Goal: Information Seeking & Learning: Learn about a topic

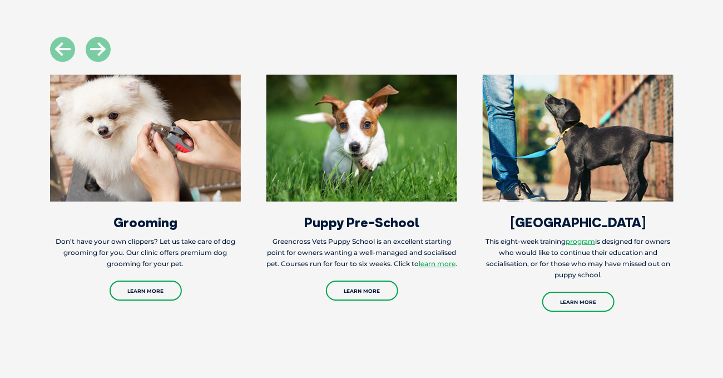
scroll to position [1369, 0]
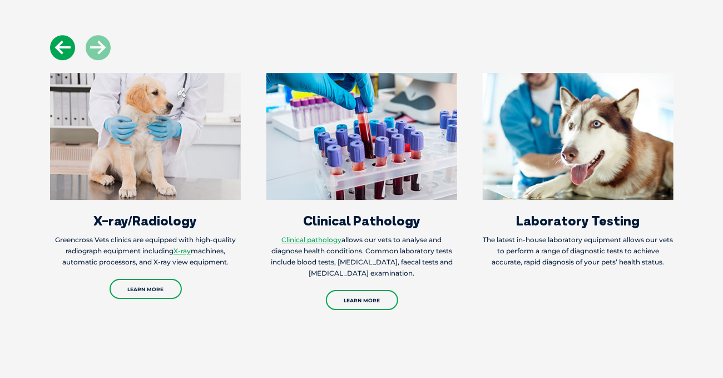
click at [68, 45] on icon at bounding box center [62, 47] width 25 height 25
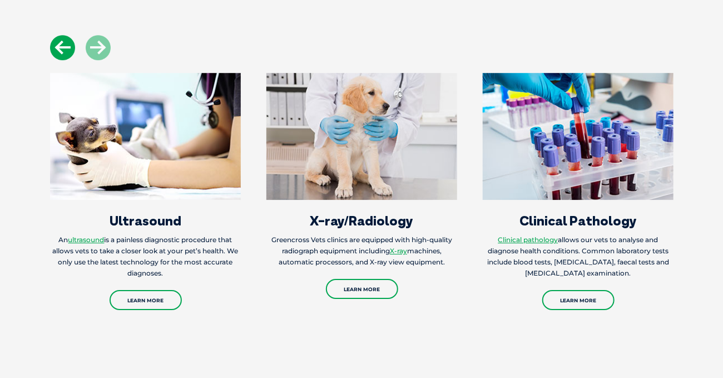
click at [68, 45] on icon at bounding box center [62, 47] width 25 height 25
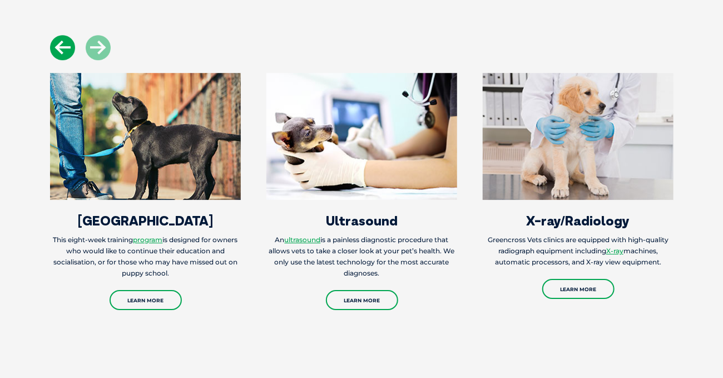
click at [68, 45] on icon at bounding box center [62, 47] width 25 height 25
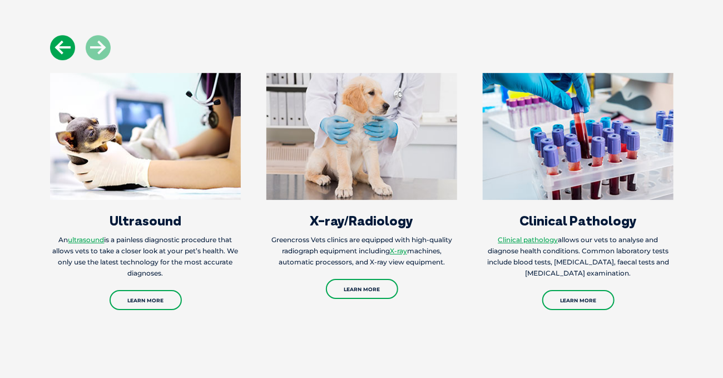
click at [57, 51] on icon at bounding box center [62, 47] width 25 height 25
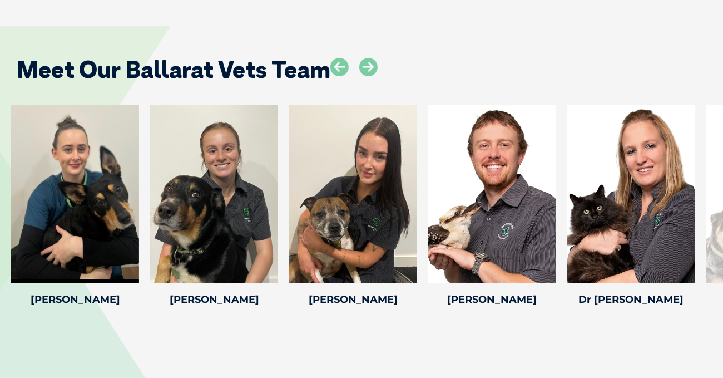
scroll to position [1726, 0]
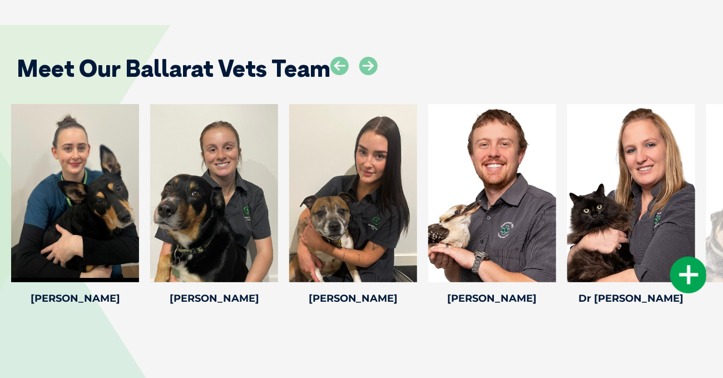
click at [703, 281] on icon at bounding box center [688, 274] width 37 height 37
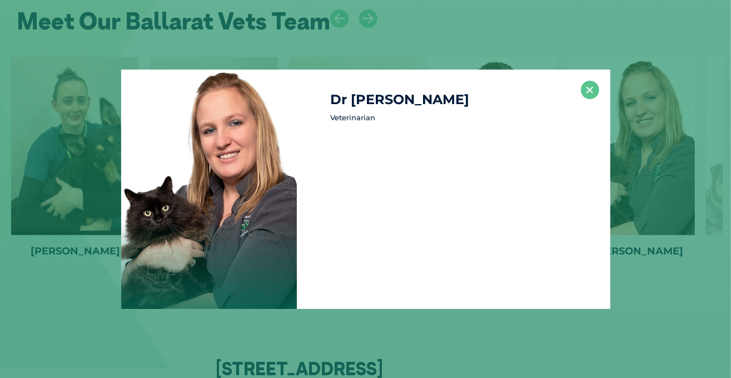
scroll to position [1774, 0]
click at [592, 95] on button "×" at bounding box center [590, 90] width 18 height 18
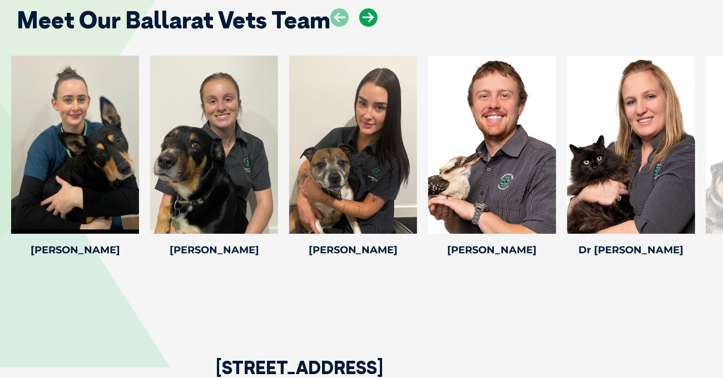
click at [371, 14] on icon at bounding box center [368, 17] width 18 height 18
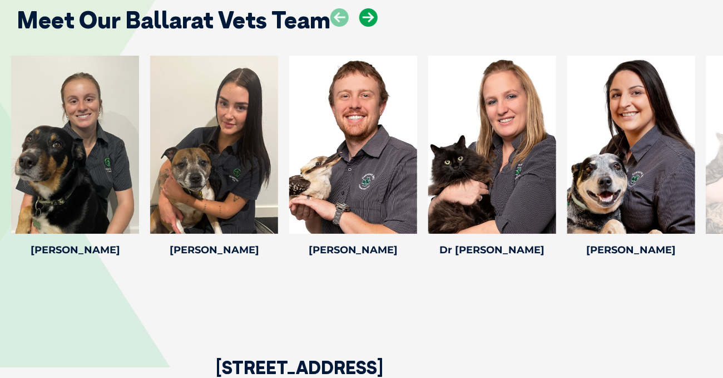
click at [371, 14] on icon at bounding box center [368, 17] width 18 height 18
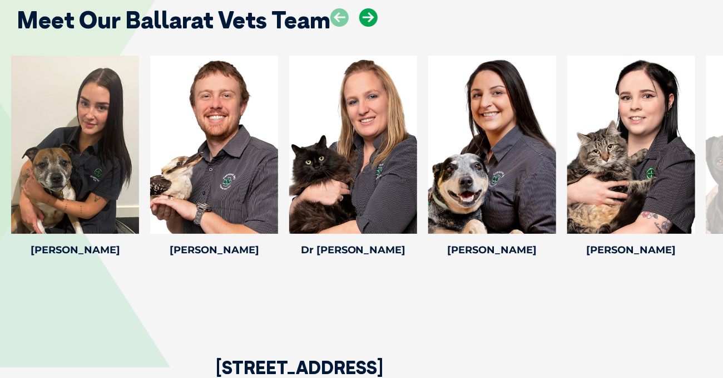
click at [371, 14] on icon at bounding box center [368, 17] width 18 height 18
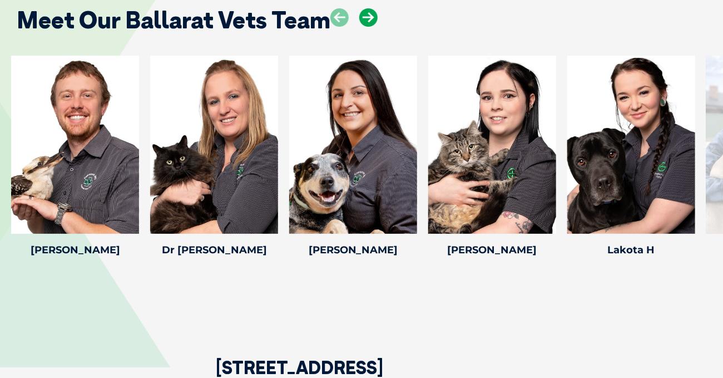
click at [371, 14] on icon at bounding box center [368, 17] width 18 height 18
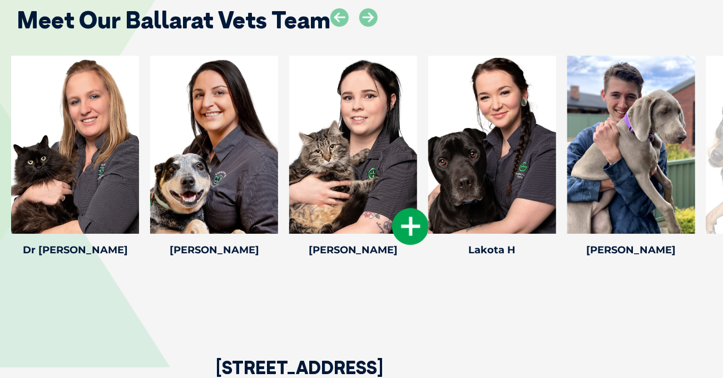
click at [421, 223] on icon at bounding box center [410, 226] width 37 height 37
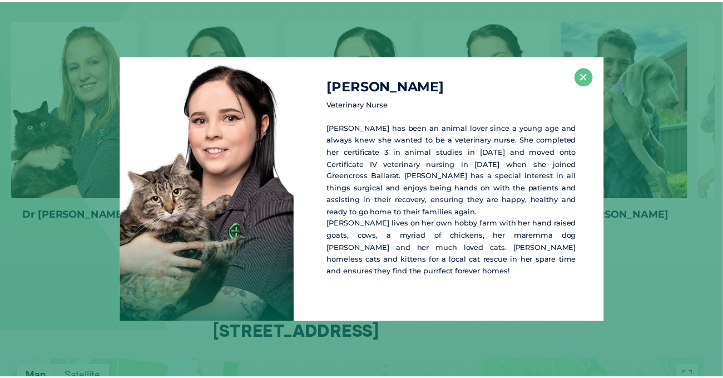
scroll to position [1812, 0]
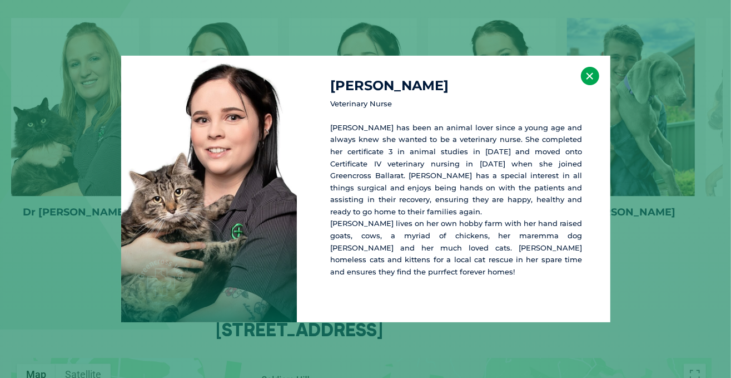
click at [589, 73] on button "×" at bounding box center [590, 76] width 18 height 18
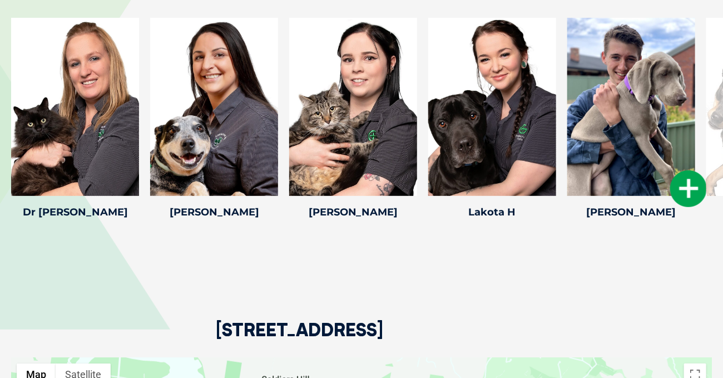
click at [688, 187] on icon at bounding box center [688, 188] width 37 height 37
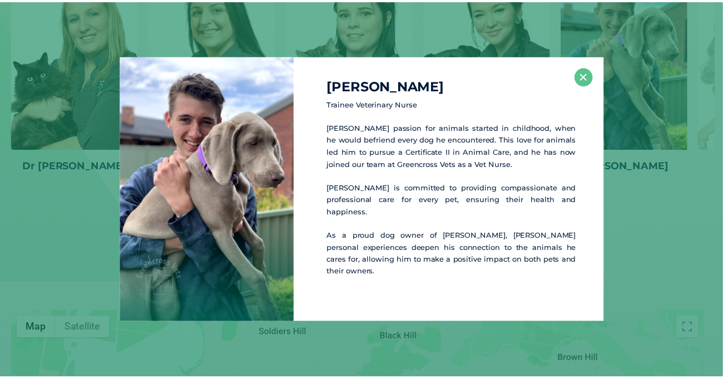
scroll to position [1859, 0]
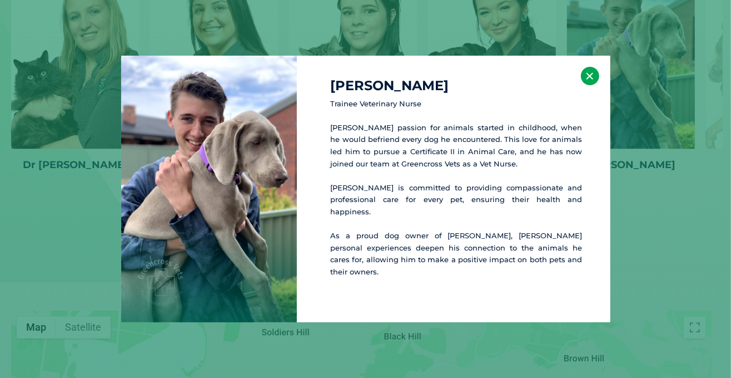
click at [592, 85] on button "×" at bounding box center [590, 76] width 18 height 18
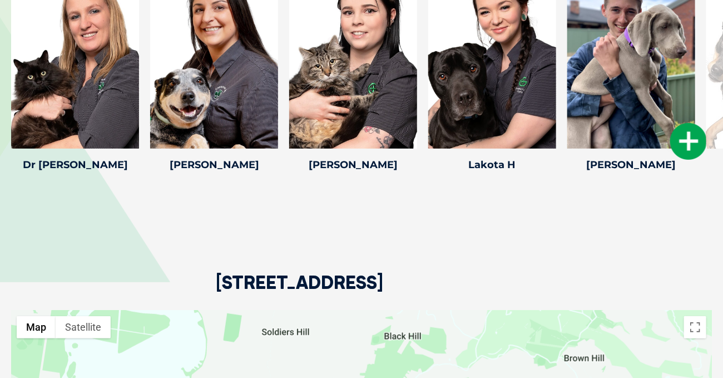
scroll to position [1699, 0]
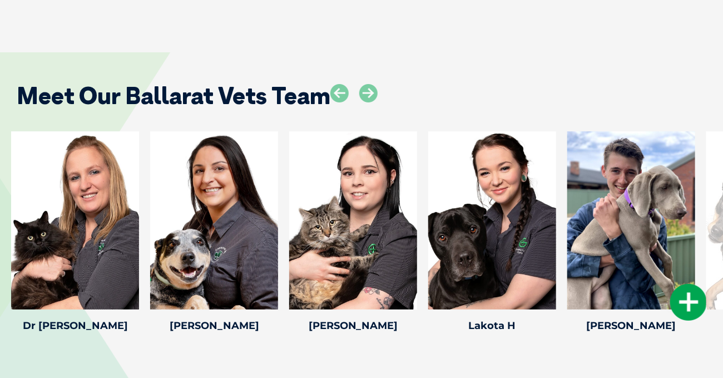
click at [688, 296] on icon at bounding box center [688, 302] width 37 height 37
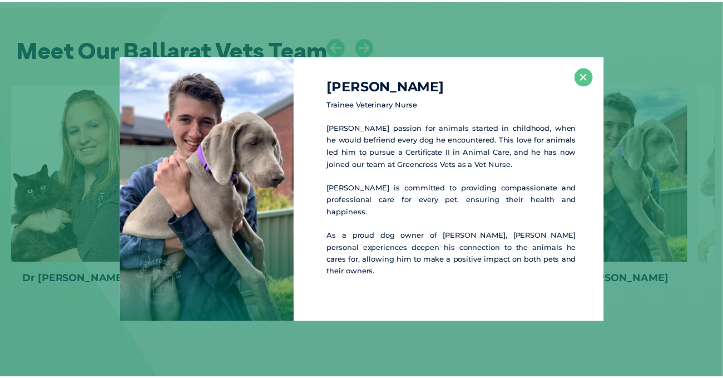
scroll to position [1746, 0]
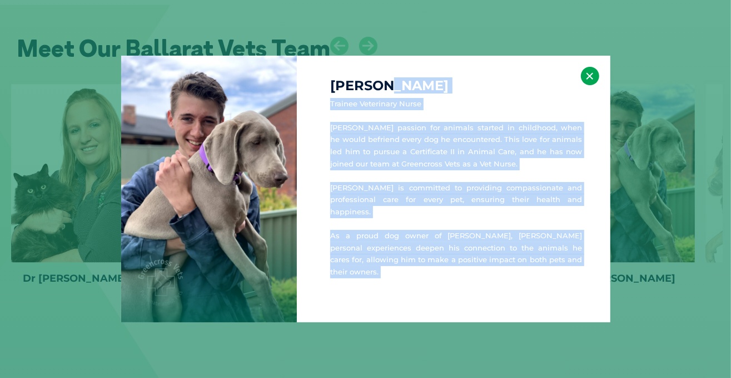
drag, startPoint x: 594, startPoint y: 97, endPoint x: 592, endPoint y: 88, distance: 9.1
click at [592, 88] on div "Tyler D Trainee Veterinary Nurse Tyler’s passion for animals started in childho…" at bounding box center [365, 189] width 489 height 267
click at [592, 85] on button "×" at bounding box center [590, 76] width 18 height 18
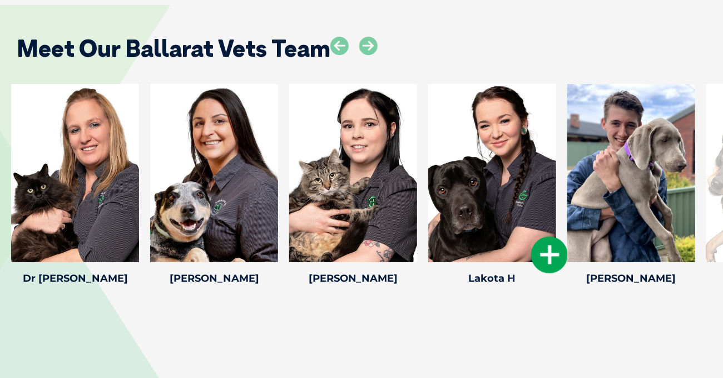
click at [551, 253] on icon at bounding box center [549, 254] width 37 height 37
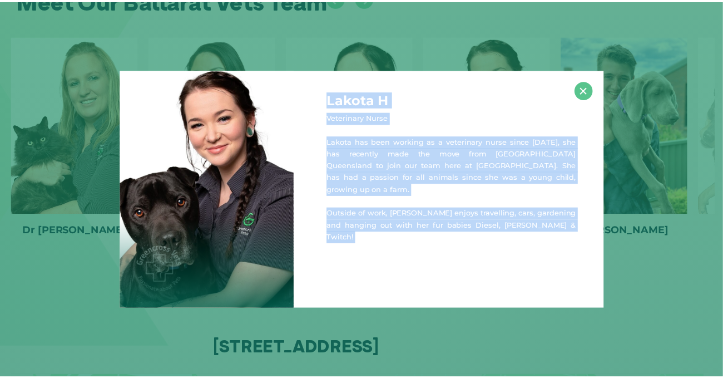
scroll to position [1795, 0]
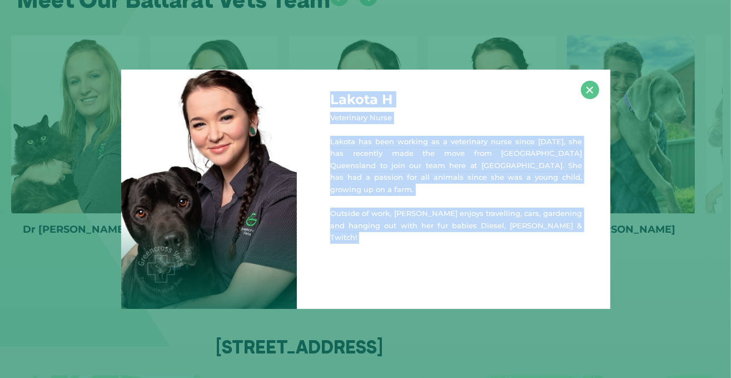
click at [551, 253] on div "Lakota H Veterinary Nurse Lakota has been working as a veterinary nurse since 2…" at bounding box center [453, 189] width 313 height 239
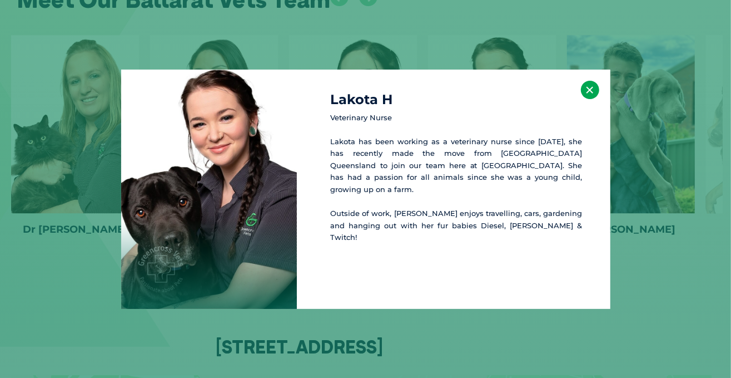
click at [587, 88] on button "×" at bounding box center [590, 90] width 18 height 18
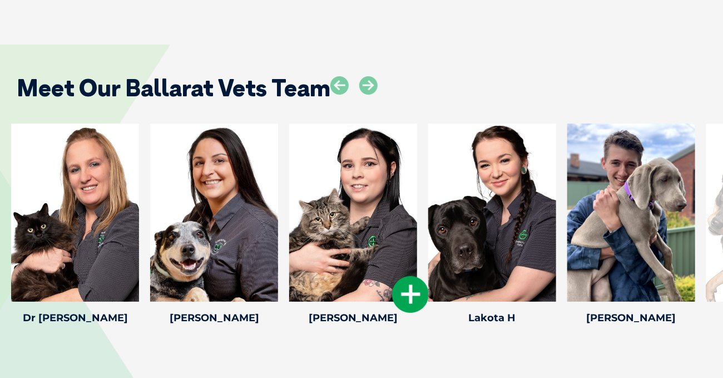
scroll to position [1694, 0]
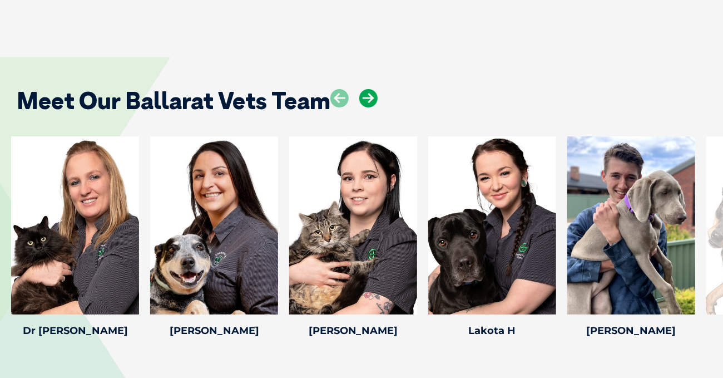
click at [370, 95] on icon at bounding box center [368, 98] width 18 height 18
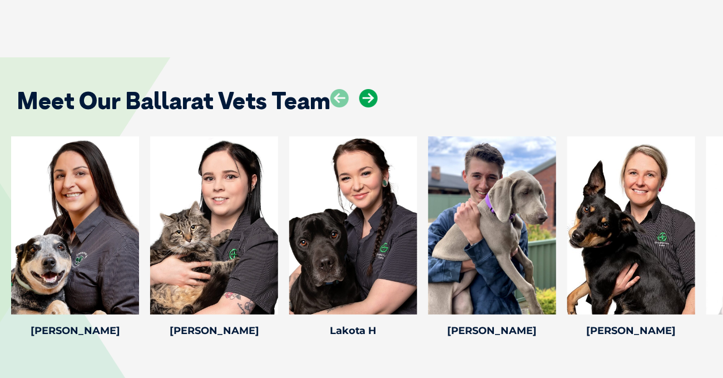
click at [370, 95] on icon at bounding box center [368, 98] width 18 height 18
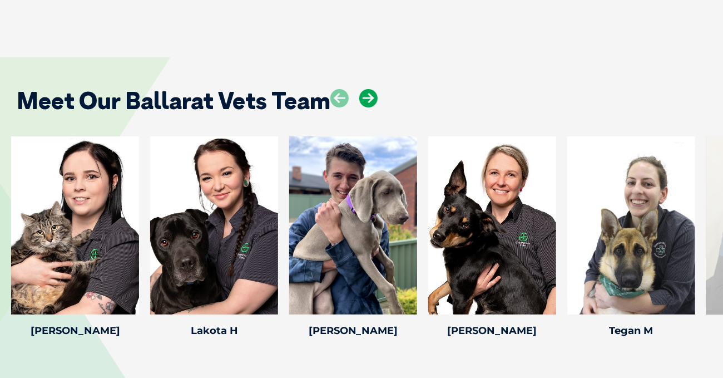
click at [370, 95] on icon at bounding box center [368, 98] width 18 height 18
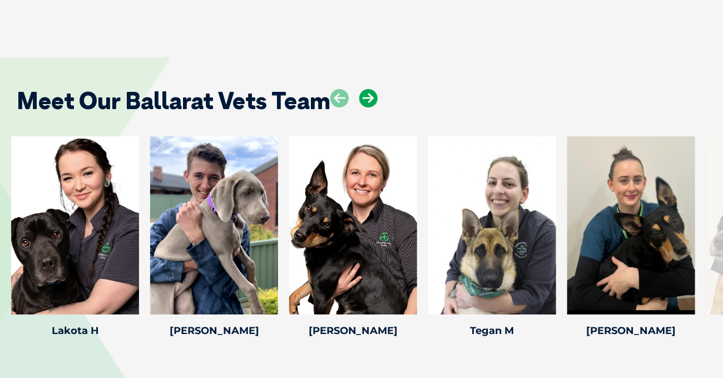
click at [370, 95] on icon at bounding box center [368, 98] width 18 height 18
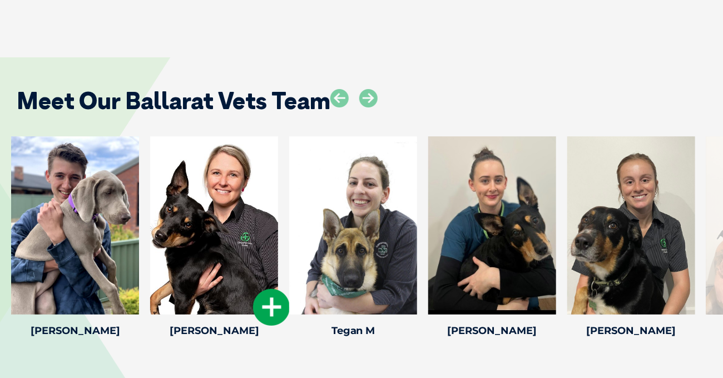
click at [270, 309] on icon at bounding box center [271, 307] width 37 height 37
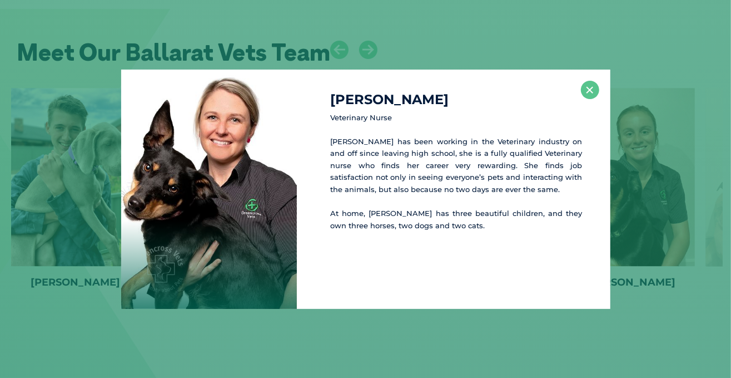
scroll to position [1742, 0]
click at [590, 92] on button "×" at bounding box center [590, 90] width 18 height 18
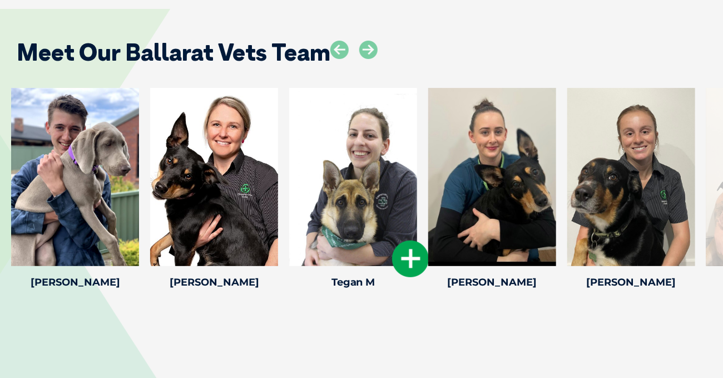
click at [409, 257] on icon at bounding box center [410, 258] width 37 height 37
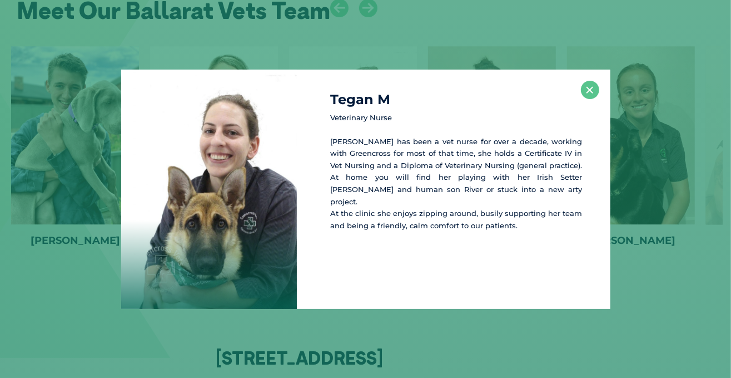
scroll to position [1791, 0]
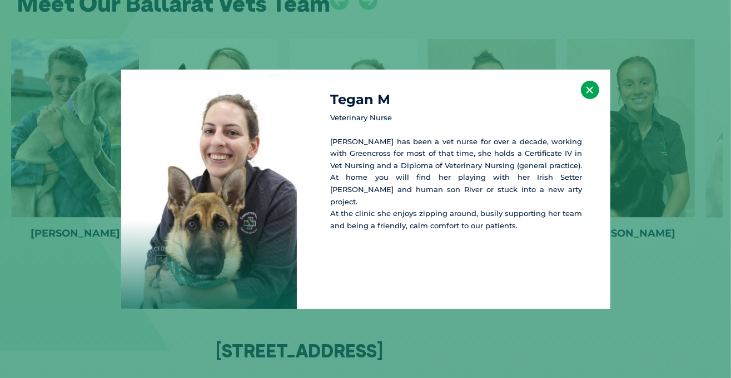
click at [585, 83] on button "×" at bounding box center [590, 90] width 18 height 18
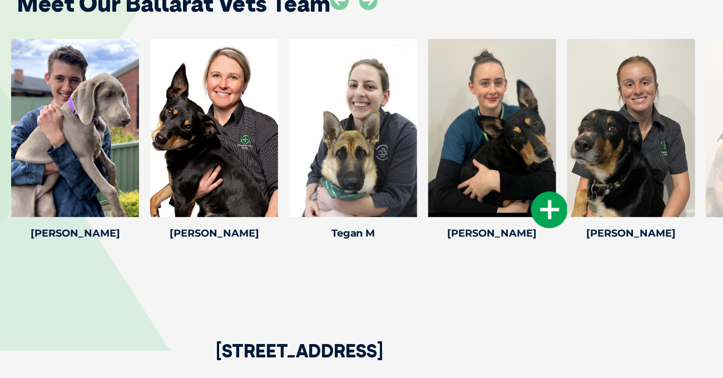
click at [548, 205] on icon at bounding box center [549, 209] width 37 height 37
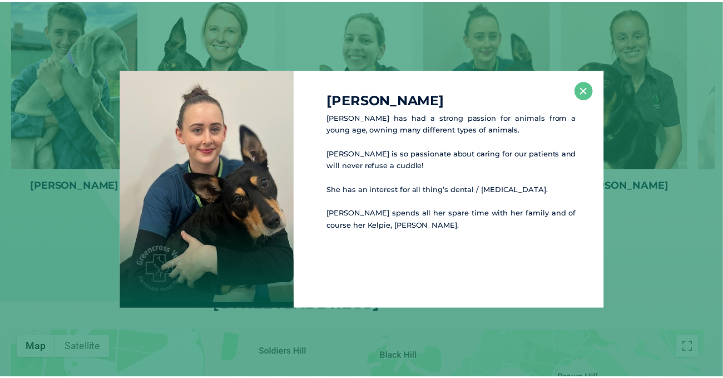
scroll to position [1840, 0]
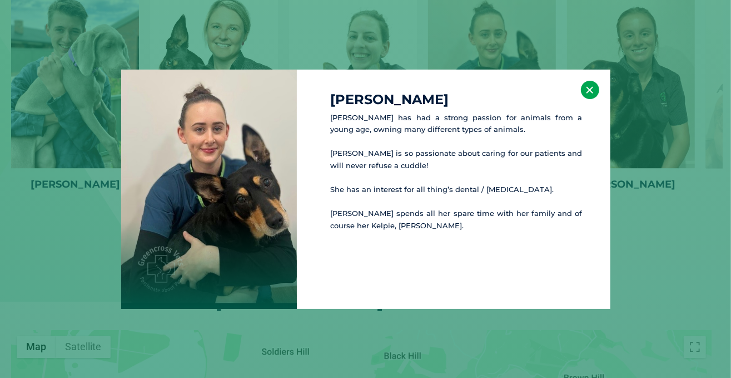
click at [588, 92] on button "×" at bounding box center [590, 90] width 18 height 18
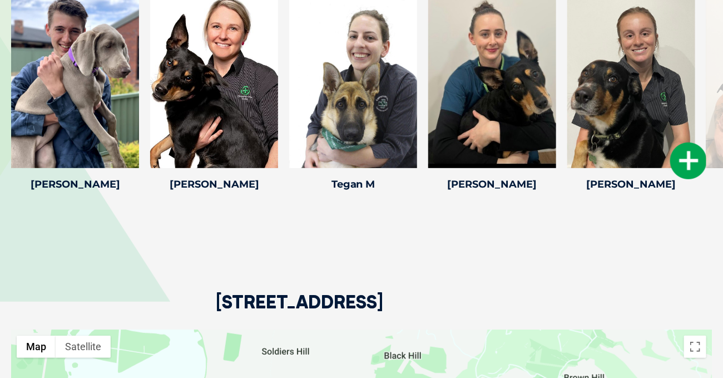
click at [686, 157] on icon at bounding box center [688, 160] width 37 height 37
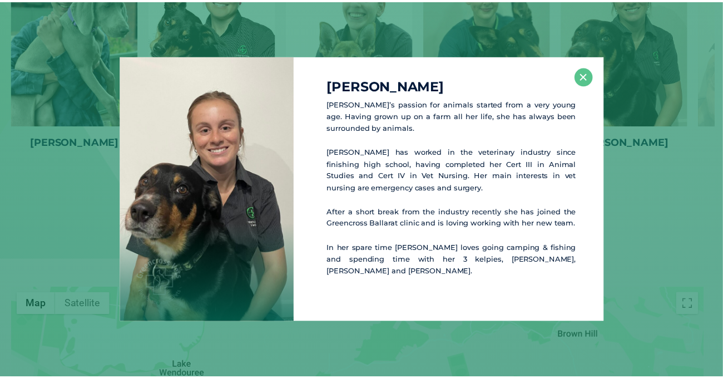
scroll to position [1882, 0]
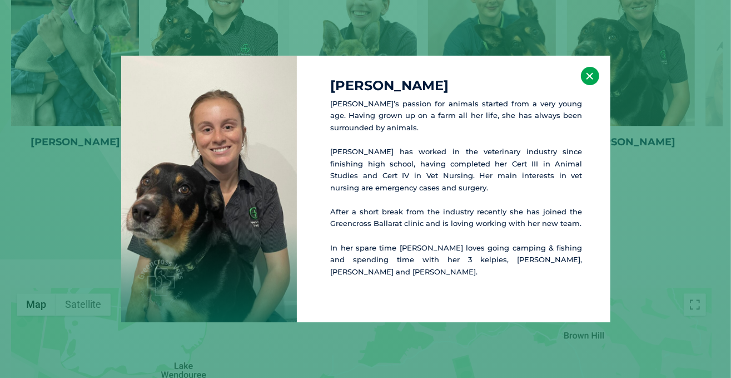
click at [589, 80] on button "×" at bounding box center [590, 76] width 18 height 18
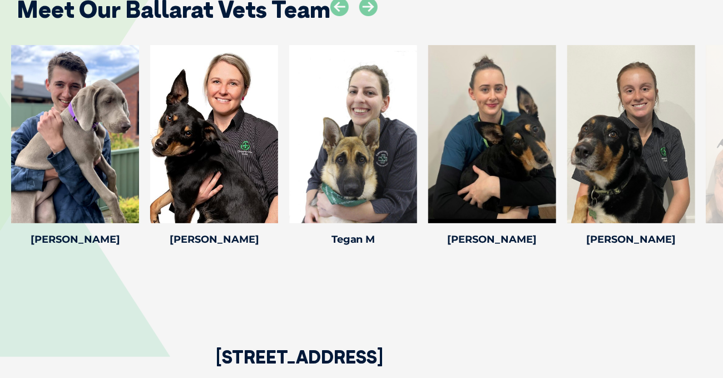
scroll to position [1774, 0]
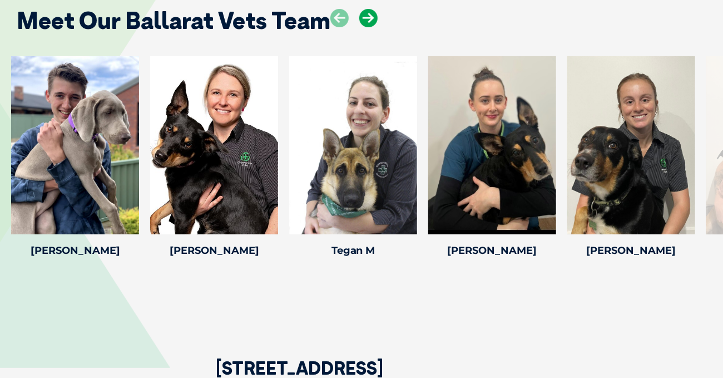
click at [368, 15] on icon at bounding box center [368, 18] width 18 height 18
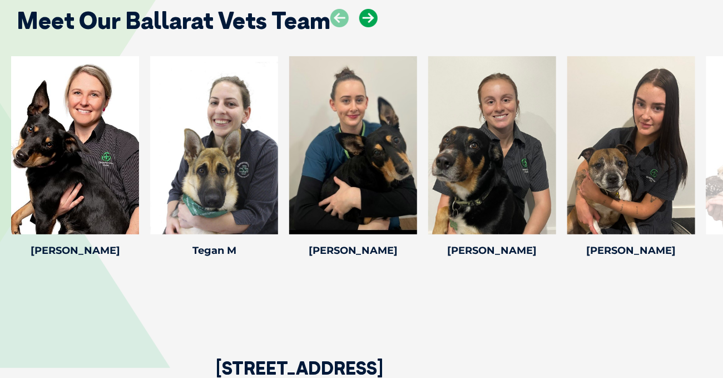
click at [368, 15] on icon at bounding box center [368, 18] width 18 height 18
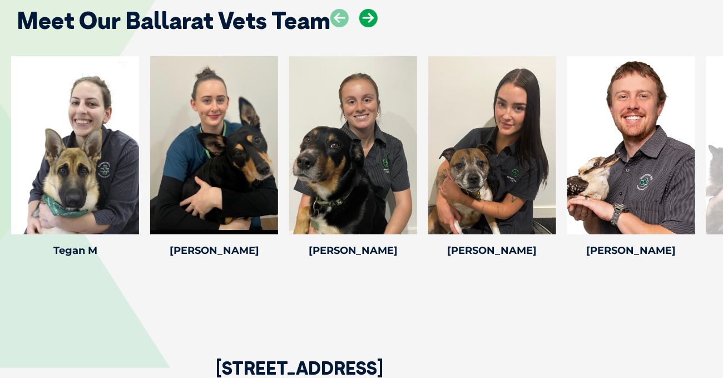
click at [368, 15] on icon at bounding box center [368, 18] width 18 height 18
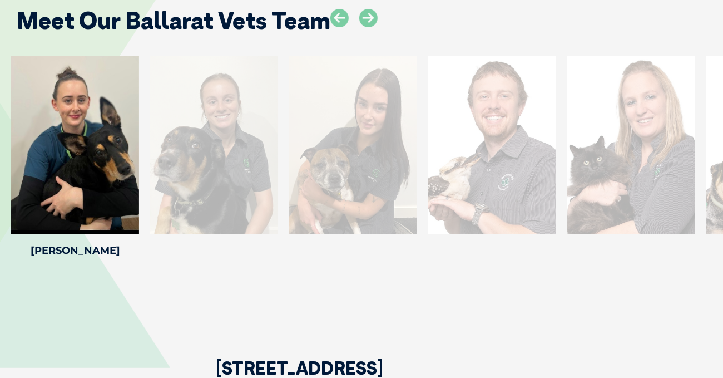
click at [366, 179] on div at bounding box center [353, 145] width 128 height 178
click at [349, 272] on div "Meet Our Ballarat Vets Team Catherine B Catherine B Veterinary Nurse Catherine …" at bounding box center [361, 124] width 723 height 361
click at [339, 23] on icon at bounding box center [339, 18] width 18 height 18
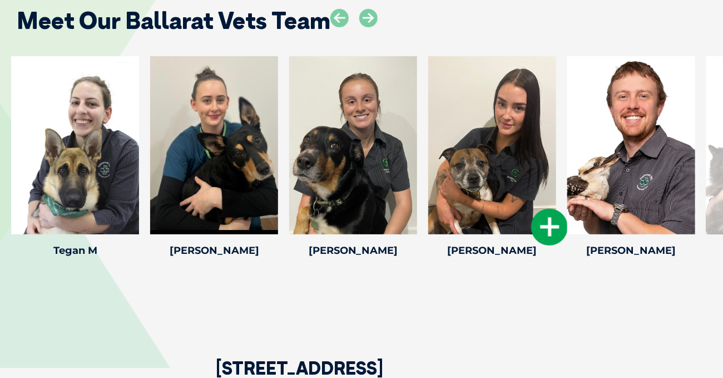
click at [545, 220] on icon at bounding box center [549, 227] width 37 height 37
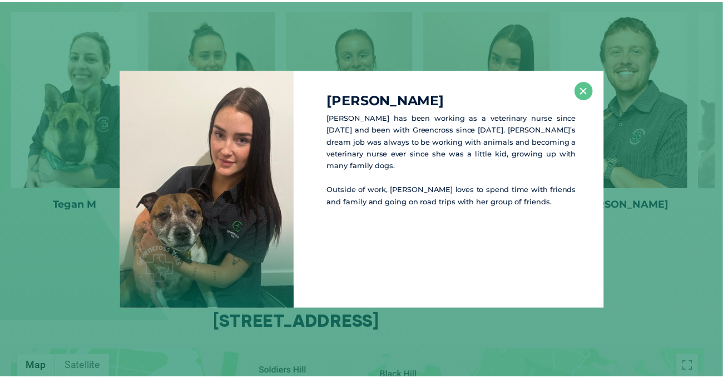
scroll to position [1823, 0]
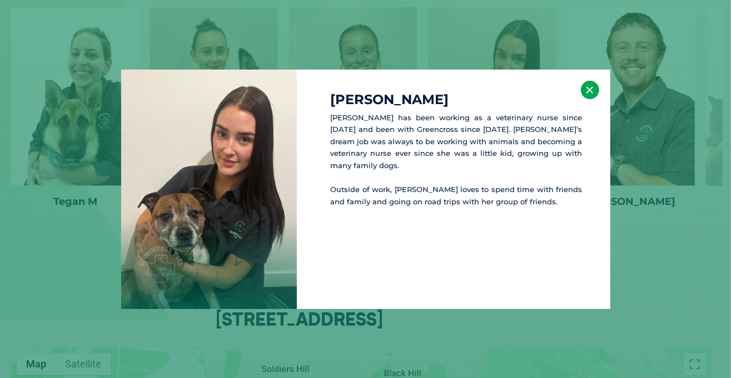
click at [592, 94] on button "×" at bounding box center [590, 90] width 18 height 18
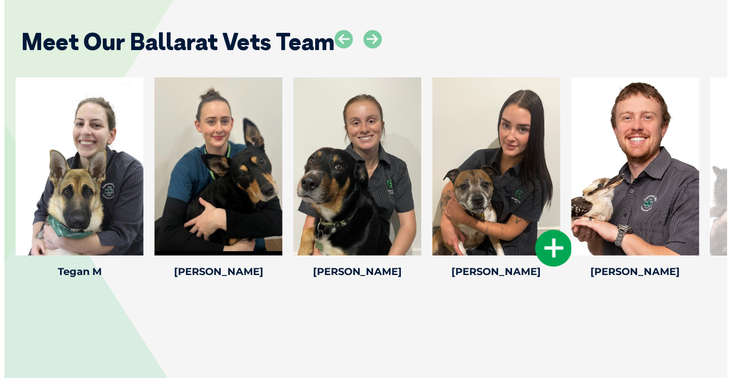
scroll to position [1751, 0]
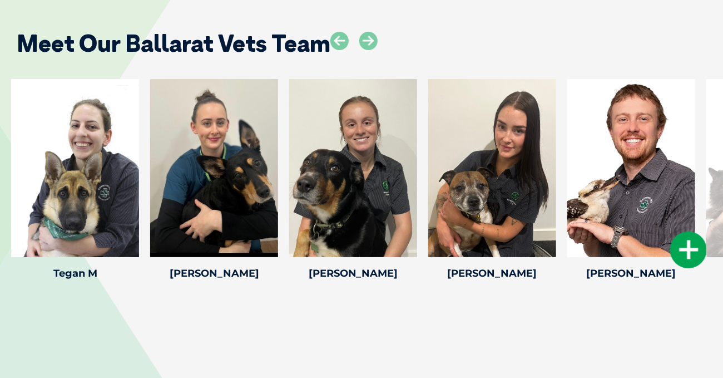
click at [686, 245] on icon at bounding box center [688, 249] width 37 height 37
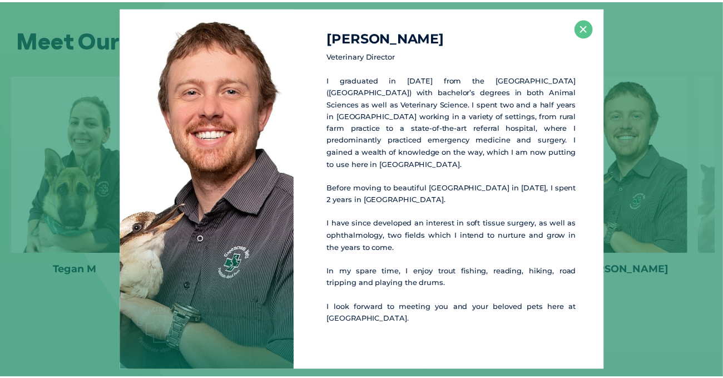
scroll to position [1755, 0]
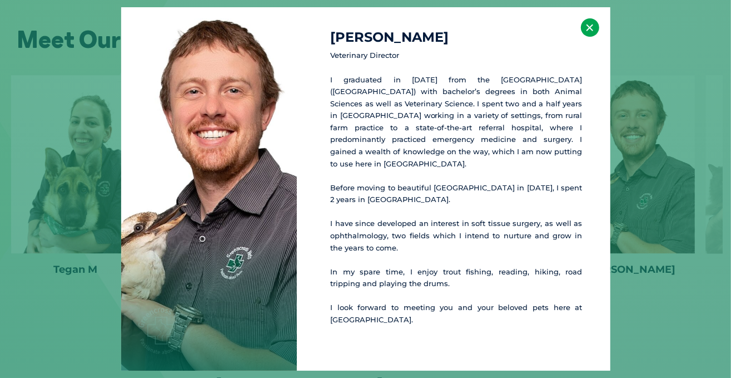
click at [588, 32] on button "×" at bounding box center [590, 27] width 18 height 18
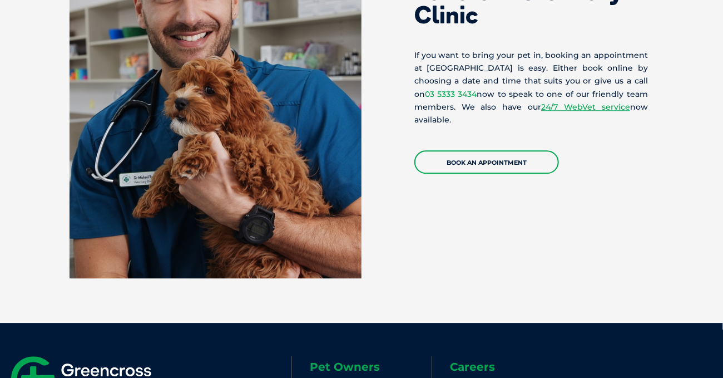
scroll to position [3115, 0]
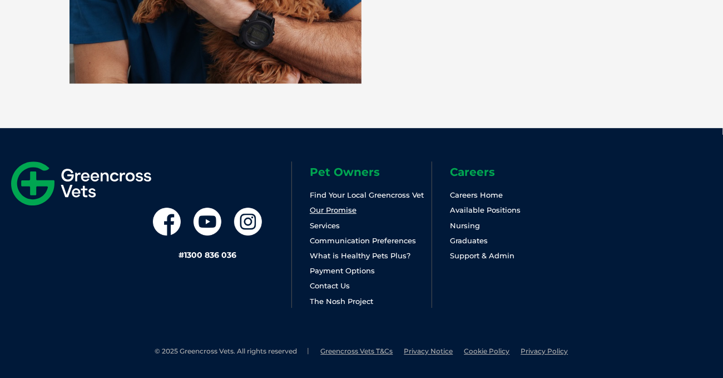
click at [342, 210] on link "Our Promise" at bounding box center [333, 209] width 47 height 9
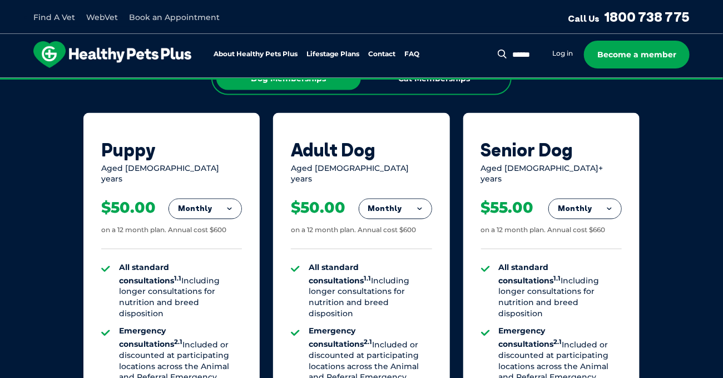
scroll to position [756, 0]
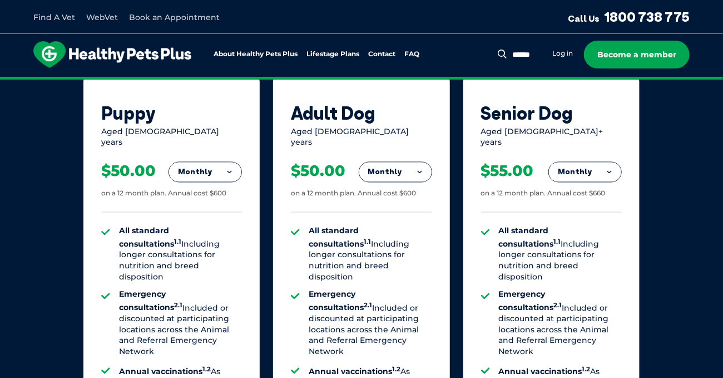
click at [564, 162] on button "Monthly" at bounding box center [585, 172] width 72 height 20
click at [560, 235] on li "Yearly" at bounding box center [585, 248] width 72 height 26
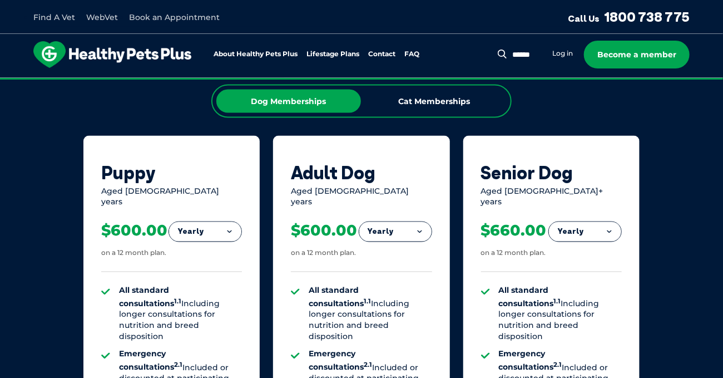
scroll to position [699, 0]
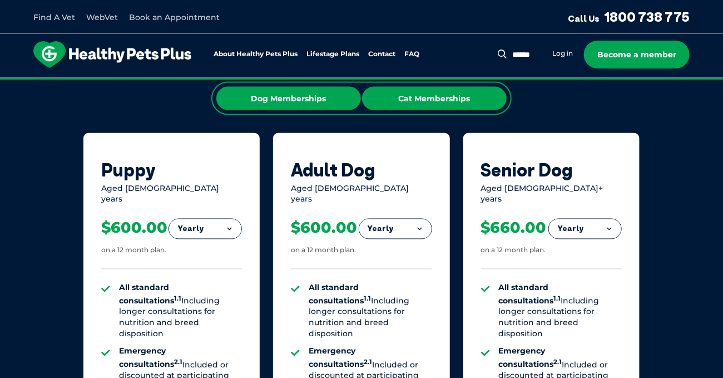
click at [452, 103] on div "Cat Memberships" at bounding box center [434, 98] width 145 height 23
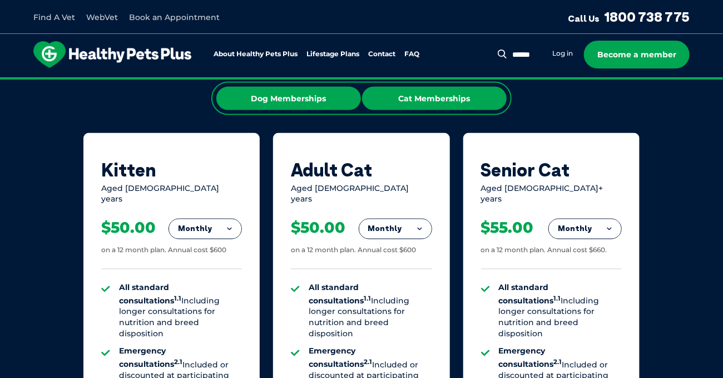
click at [325, 97] on div "Dog Memberships" at bounding box center [288, 98] width 145 height 23
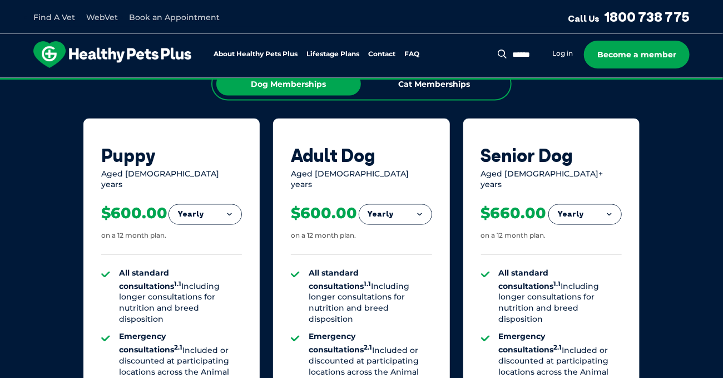
scroll to position [694, 0]
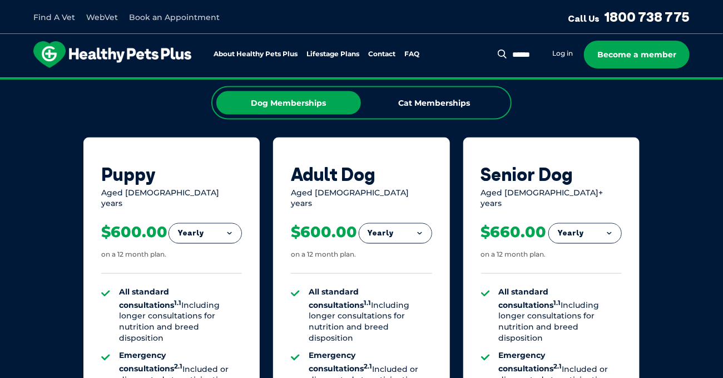
click at [98, 17] on link "WebVet" at bounding box center [102, 17] width 32 height 10
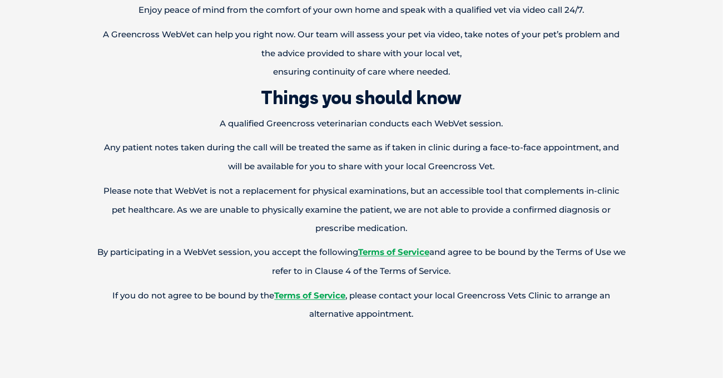
scroll to position [628, 0]
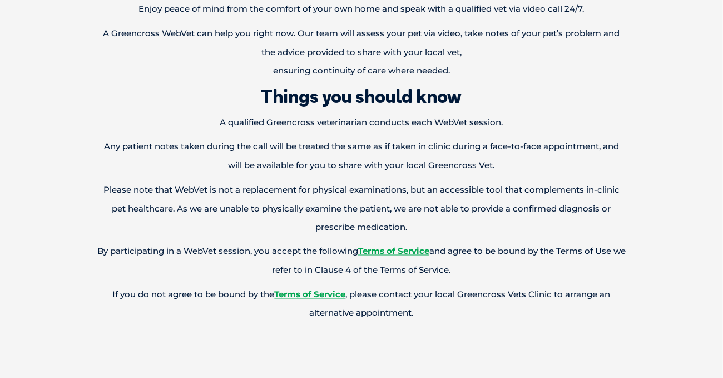
click at [588, 249] on p "By participating in a WebVet session, you accept the following Terms of Service…" at bounding box center [362, 261] width 552 height 38
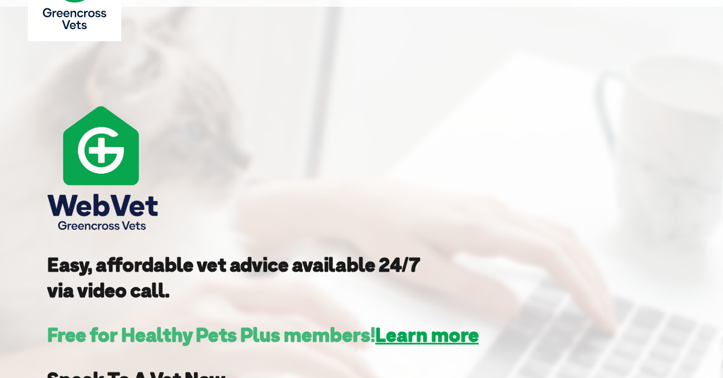
scroll to position [0, 0]
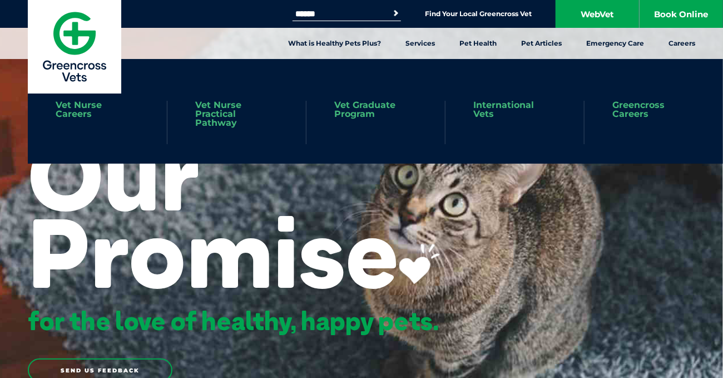
click at [224, 121] on link "Vet Nurse Practical Pathway" at bounding box center [236, 114] width 83 height 27
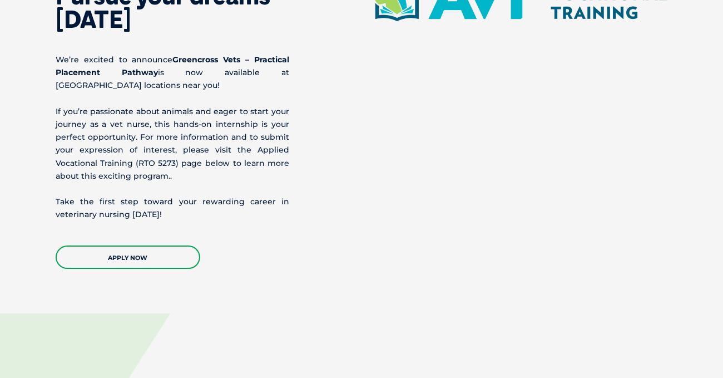
scroll to position [1344, 0]
